Goal: Navigation & Orientation: Go to known website

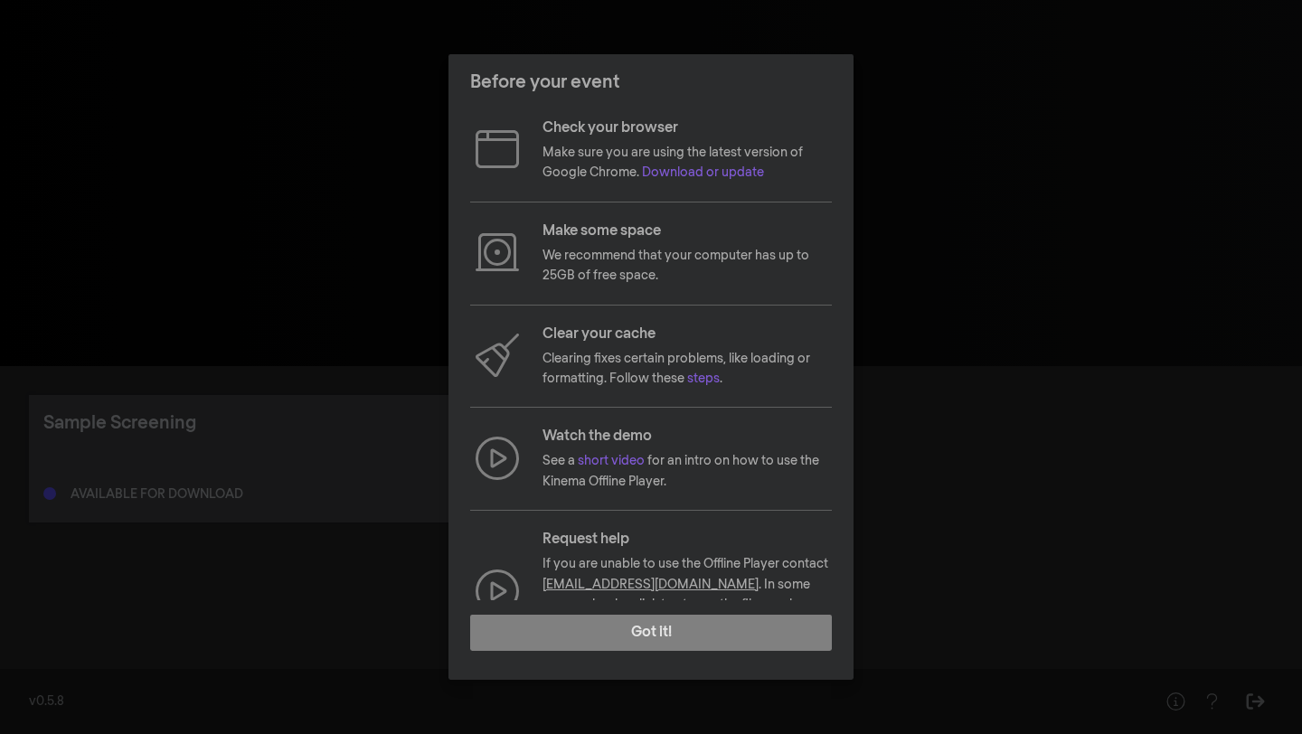
click at [323, 320] on div "Before your event Check your browser Make sure you are using the latest version…" at bounding box center [651, 367] width 1302 height 734
